Goal: Task Accomplishment & Management: Manage account settings

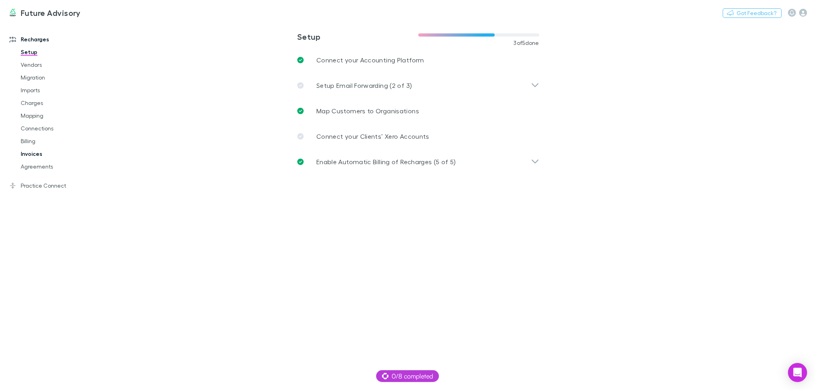
click at [31, 157] on link "Invoices" at bounding box center [61, 154] width 96 height 13
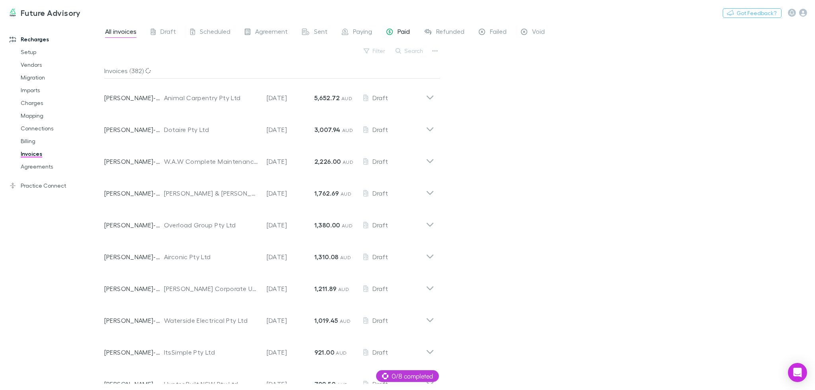
click at [395, 34] on div "Paid" at bounding box center [397, 32] width 23 height 10
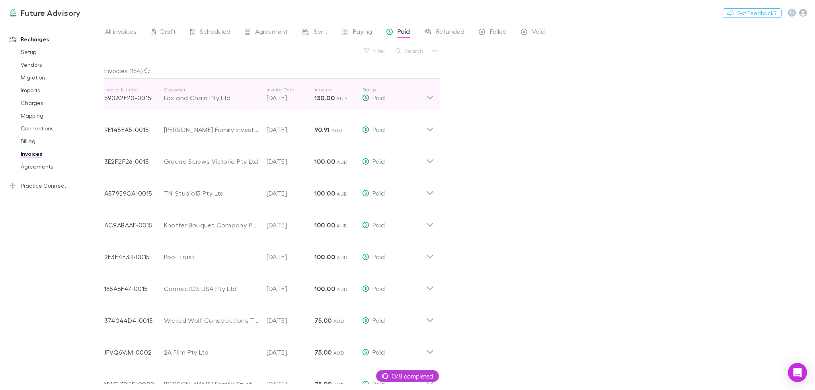
click at [421, 101] on div "Paid" at bounding box center [394, 98] width 64 height 10
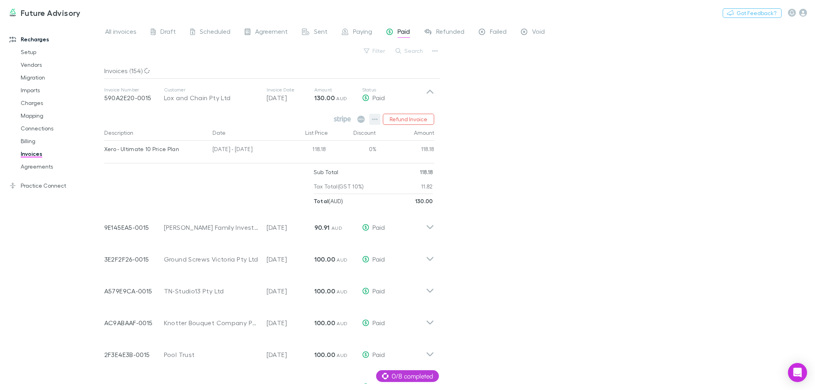
click at [376, 117] on icon "button" at bounding box center [375, 119] width 6 height 6
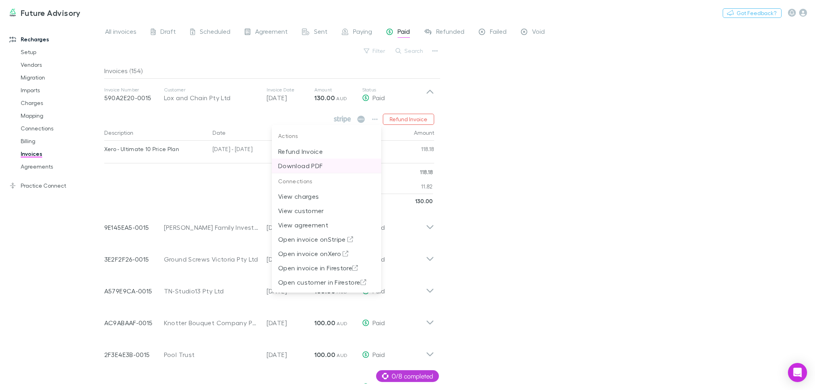
click at [333, 162] on p "Download PDF" at bounding box center [326, 166] width 97 height 10
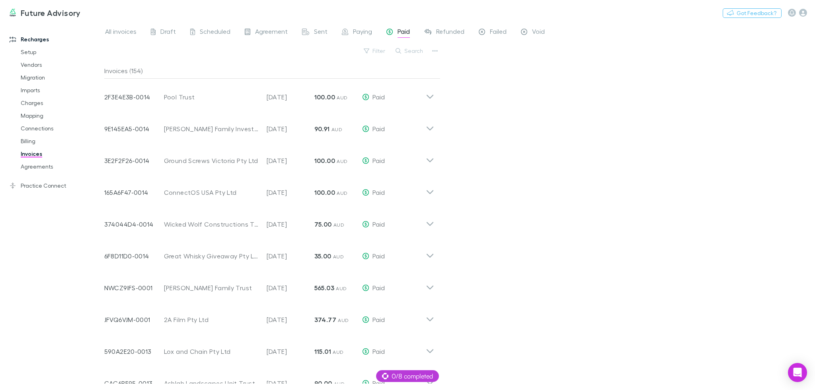
scroll to position [759, 0]
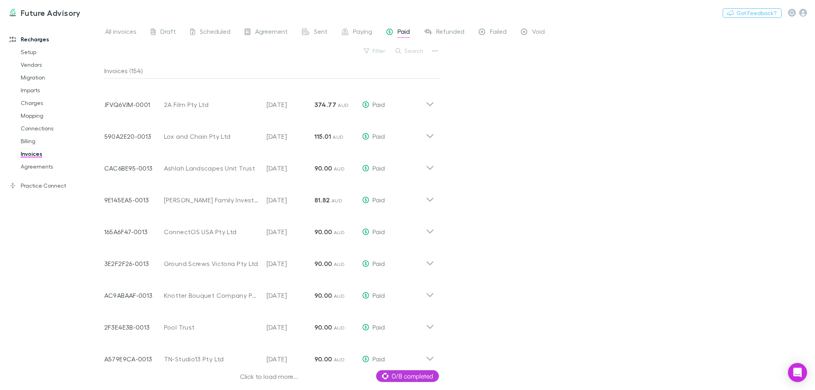
click at [266, 377] on div "Click to load more..." at bounding box center [269, 378] width 330 height 12
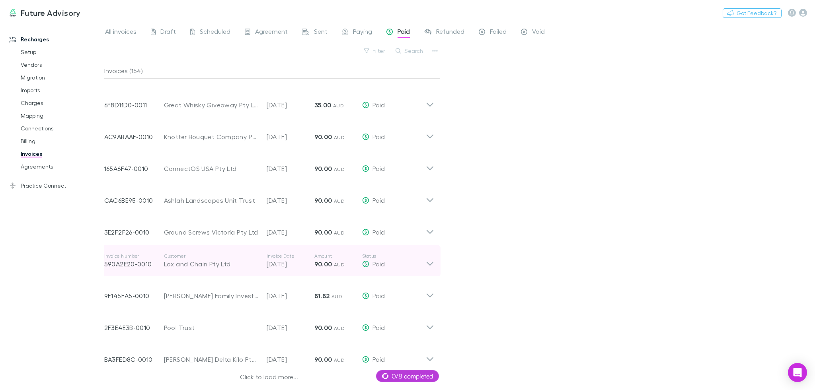
scroll to position [1714, 0]
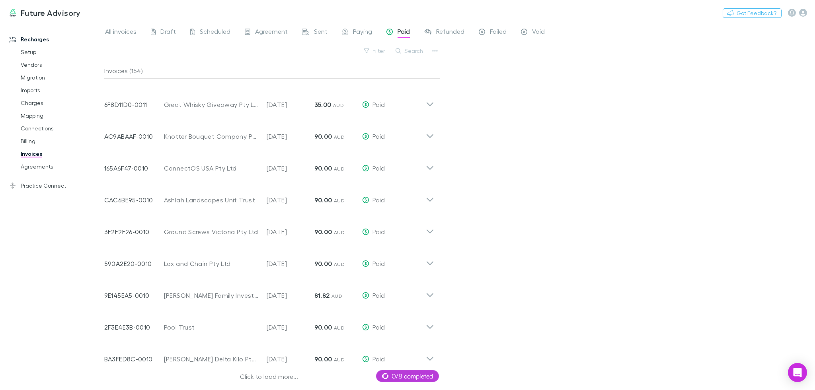
click at [256, 377] on div "Click to load more..." at bounding box center [269, 378] width 330 height 12
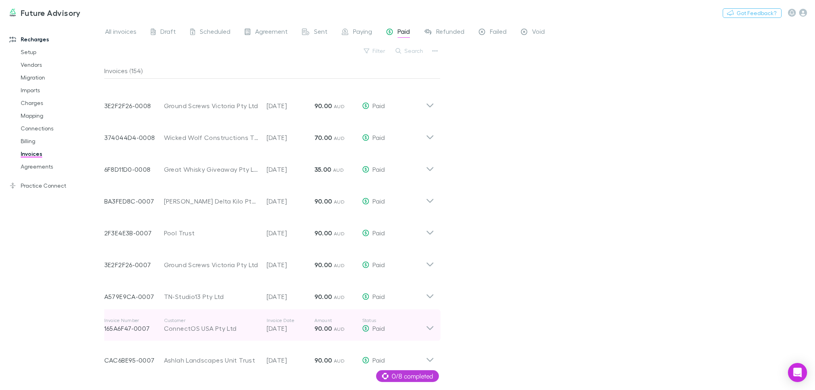
scroll to position [2668, 0]
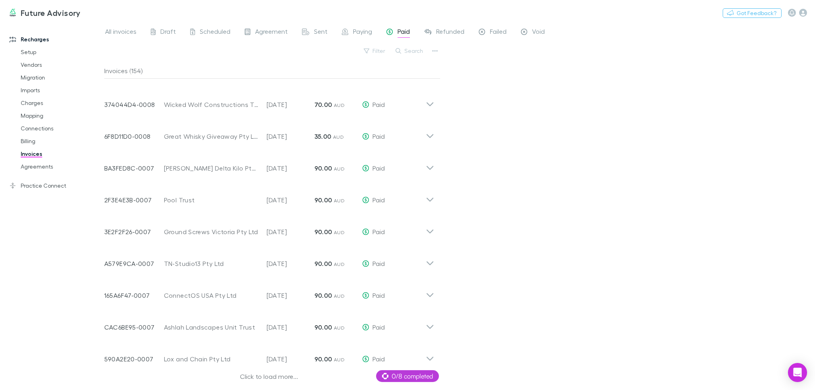
click at [275, 376] on div "Click to load more..." at bounding box center [269, 378] width 330 height 12
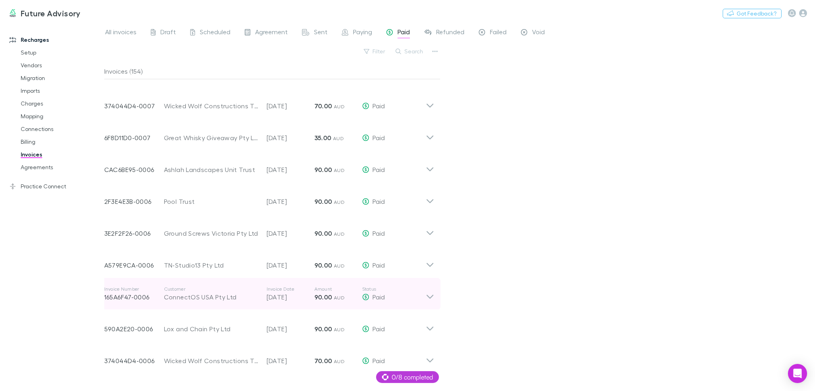
scroll to position [3623, 0]
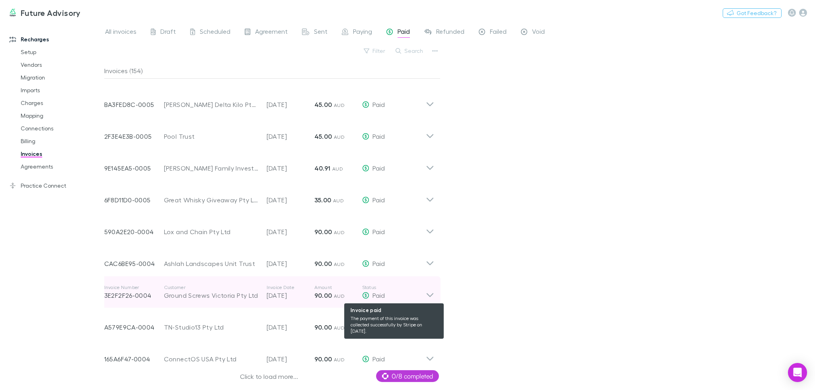
click at [393, 294] on div "Paid" at bounding box center [394, 296] width 64 height 10
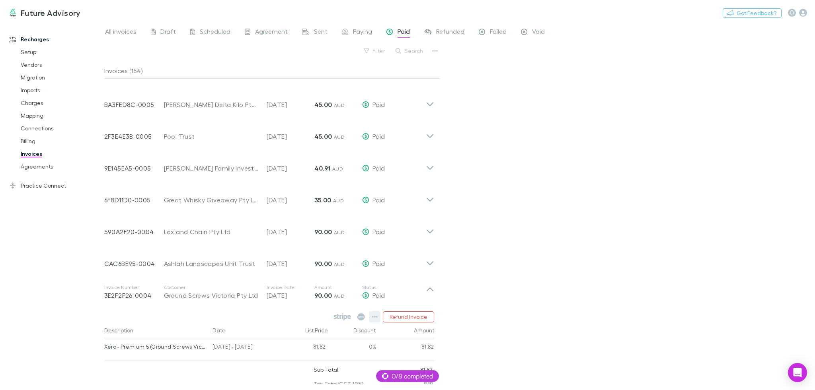
click at [374, 316] on icon "button" at bounding box center [375, 317] width 6 height 6
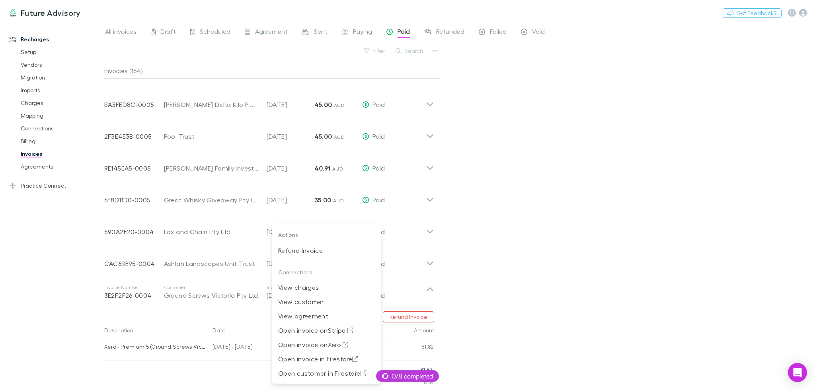
click at [415, 196] on div at bounding box center [407, 195] width 815 height 390
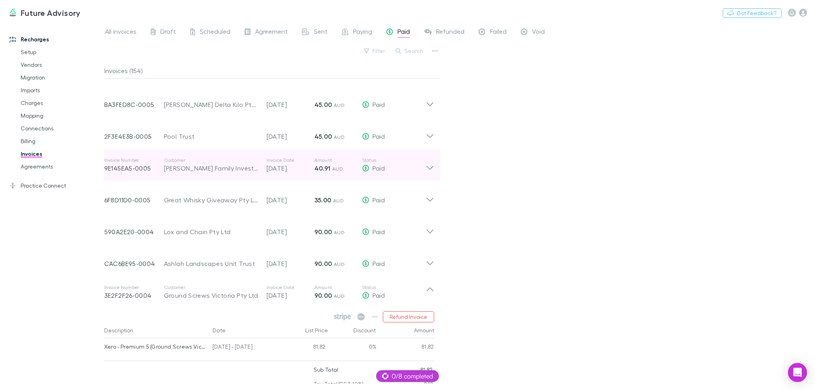
click at [393, 171] on div "Paid" at bounding box center [394, 168] width 64 height 10
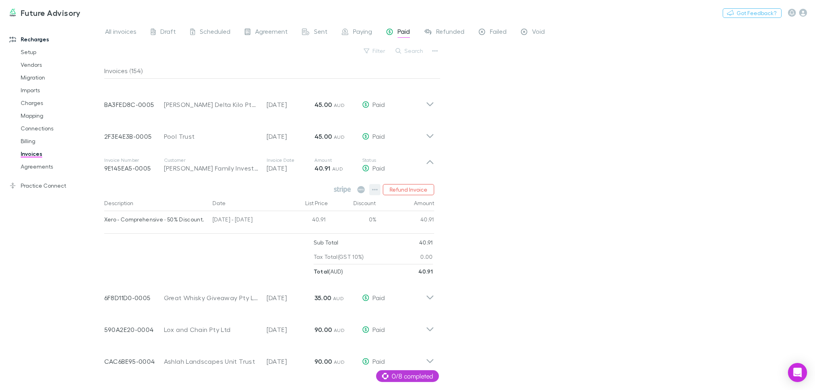
click at [379, 189] on button "button" at bounding box center [374, 189] width 11 height 11
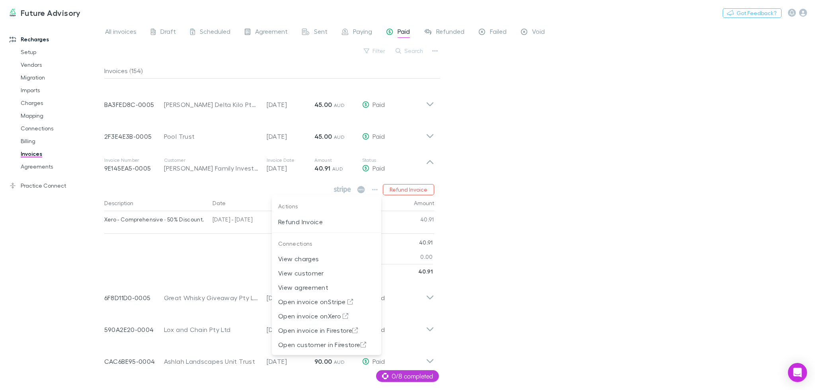
click at [562, 191] on div at bounding box center [407, 195] width 815 height 390
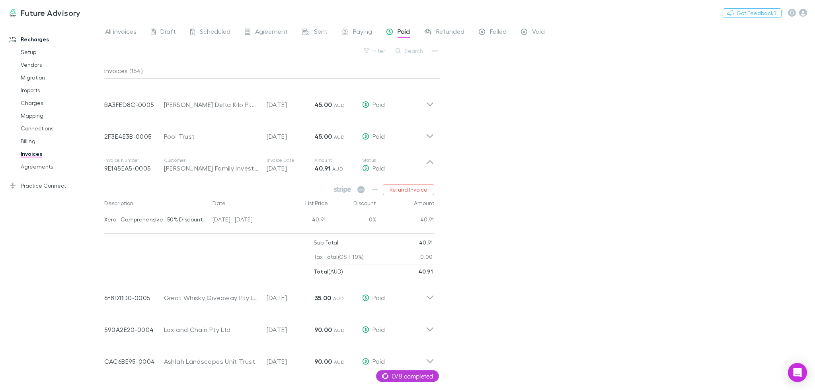
click at [556, 146] on div "All invoices Draft Scheduled Agreement Sent Paying Paid Refunded Failed Void Fi…" at bounding box center [459, 206] width 710 height 368
click at [497, 31] on span "Failed" at bounding box center [498, 32] width 17 height 10
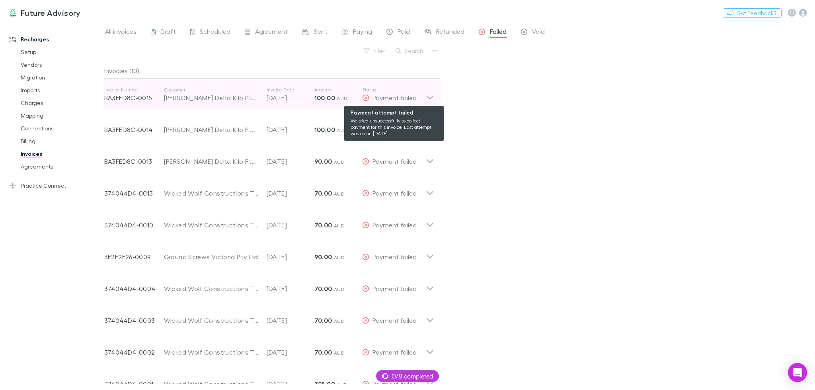
click at [386, 96] on span "Payment failed" at bounding box center [394, 98] width 44 height 8
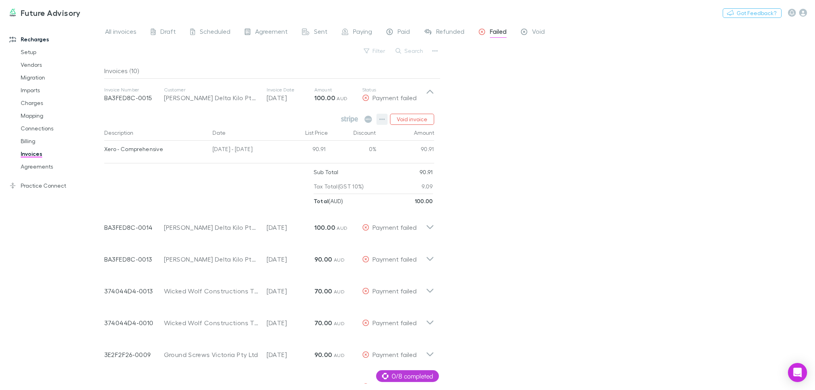
click at [386, 116] on button "button" at bounding box center [381, 119] width 11 height 11
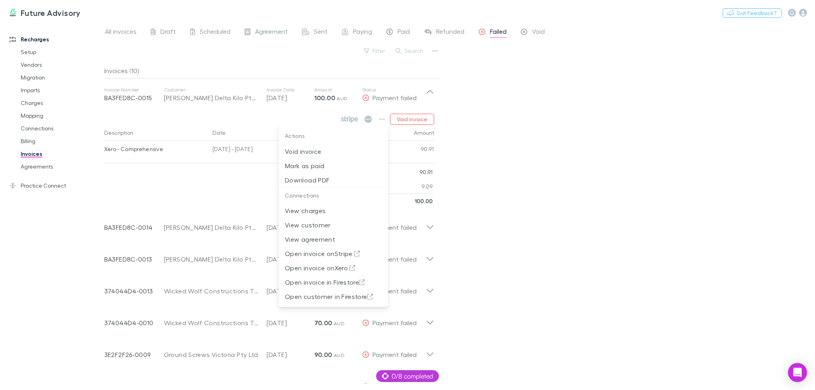
click at [200, 31] on div at bounding box center [407, 195] width 815 height 390
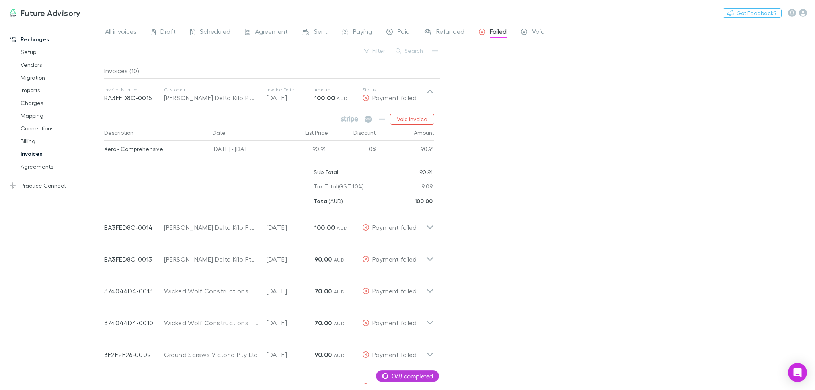
click at [202, 27] on div "Actions Void invoice Mark as paid Download PDF Connections View charges View cu…" at bounding box center [407, 195] width 815 height 390
click at [212, 30] on span "Scheduled" at bounding box center [215, 32] width 31 height 10
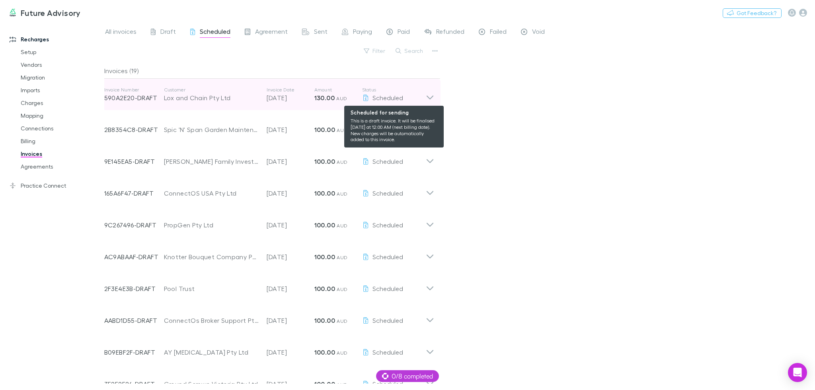
click at [371, 102] on div "Scheduled" at bounding box center [394, 98] width 64 height 10
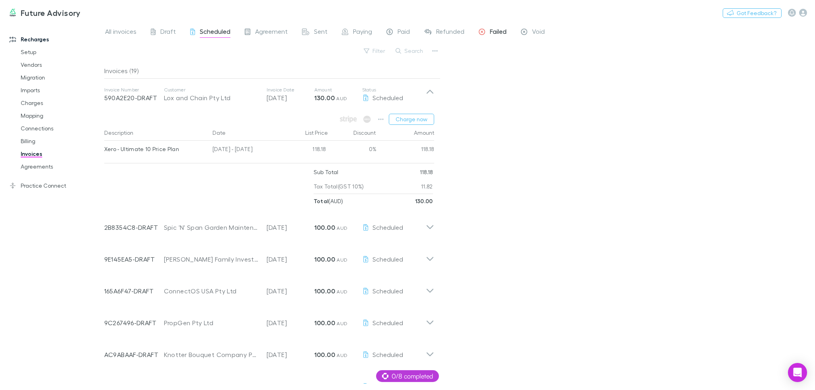
click at [496, 29] on span "Failed" at bounding box center [498, 32] width 17 height 10
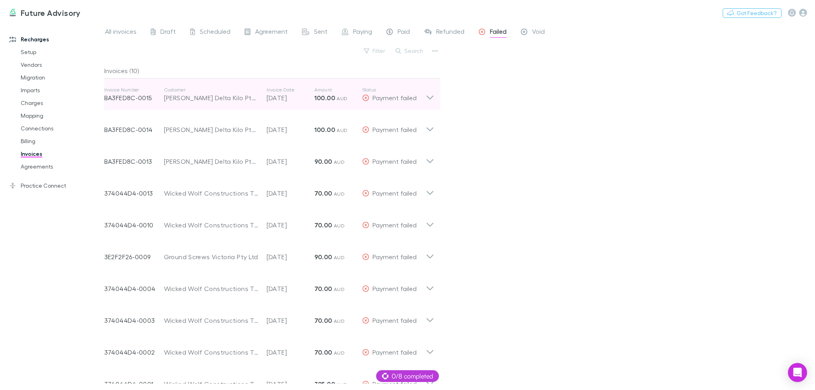
click at [303, 98] on p "[DATE]" at bounding box center [290, 98] width 48 height 10
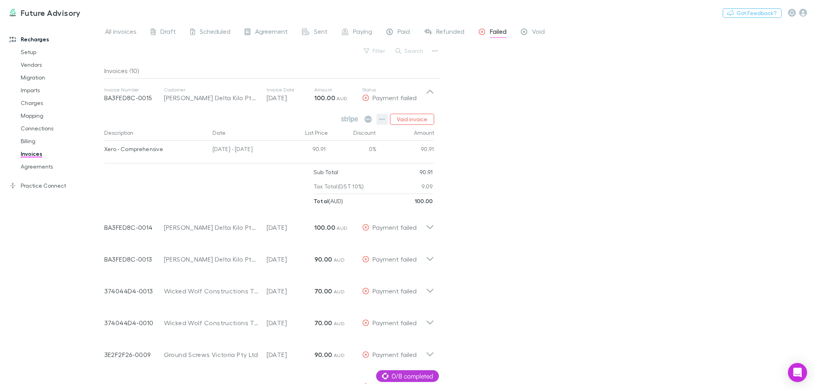
click at [381, 118] on icon "button" at bounding box center [382, 119] width 6 height 6
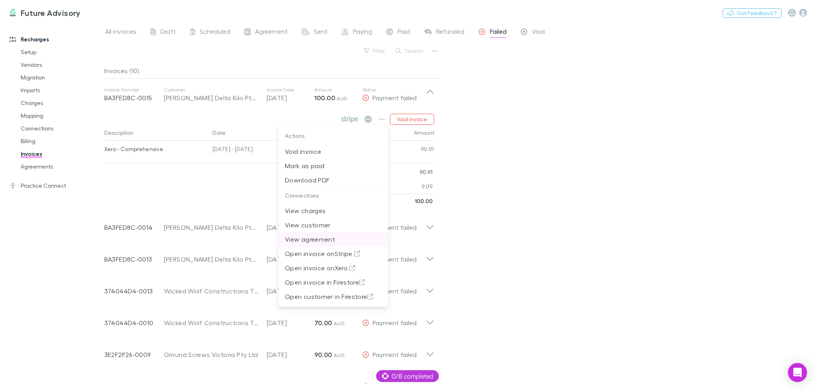
click at [348, 241] on p "View agreement" at bounding box center [333, 240] width 97 height 10
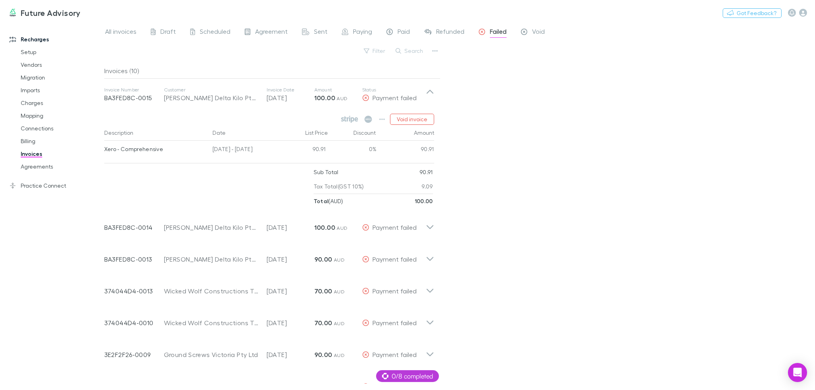
click at [457, 121] on div "All invoices Draft Scheduled Agreement Sent Paying Paid Refunded Failed Void Fi…" at bounding box center [459, 206] width 710 height 368
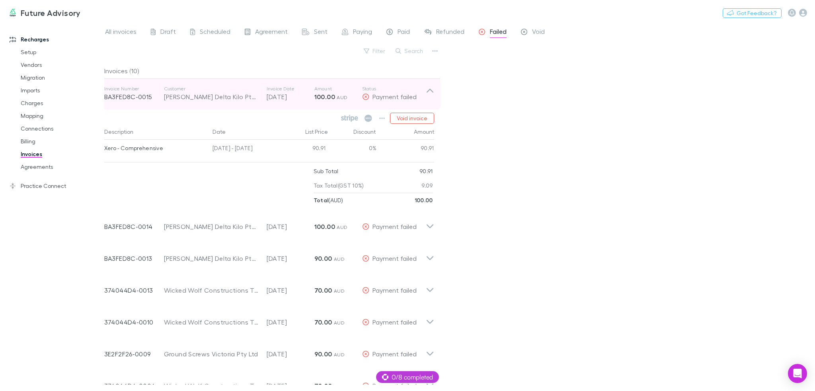
scroll to position [2, 0]
click at [374, 96] on span "Payment failed" at bounding box center [394, 96] width 44 height 8
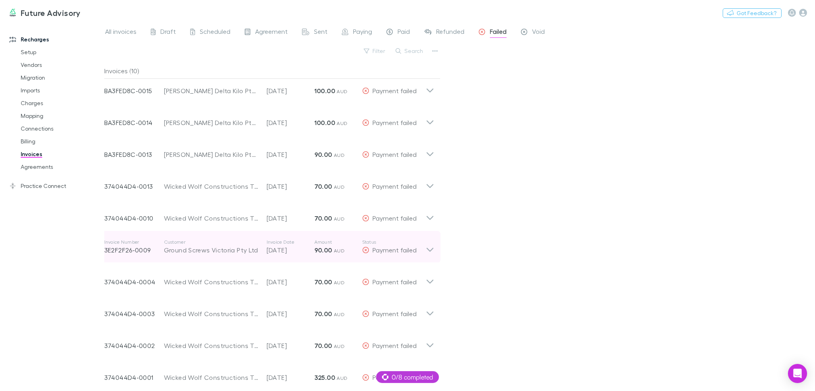
scroll to position [0, 0]
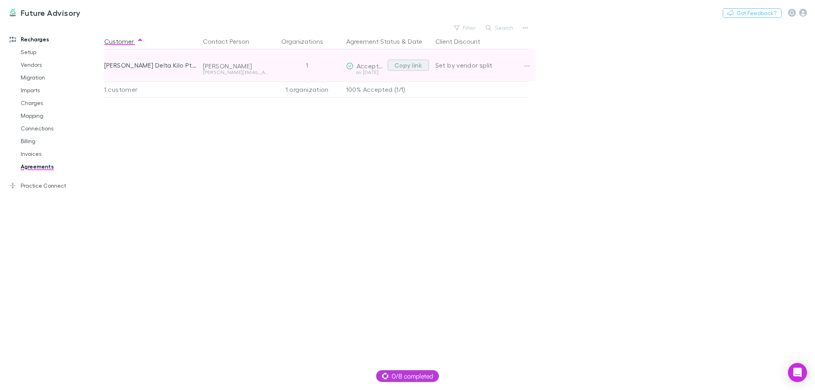
click at [408, 69] on button "Copy link" at bounding box center [407, 65] width 41 height 11
